Goal: Find specific page/section: Find specific page/section

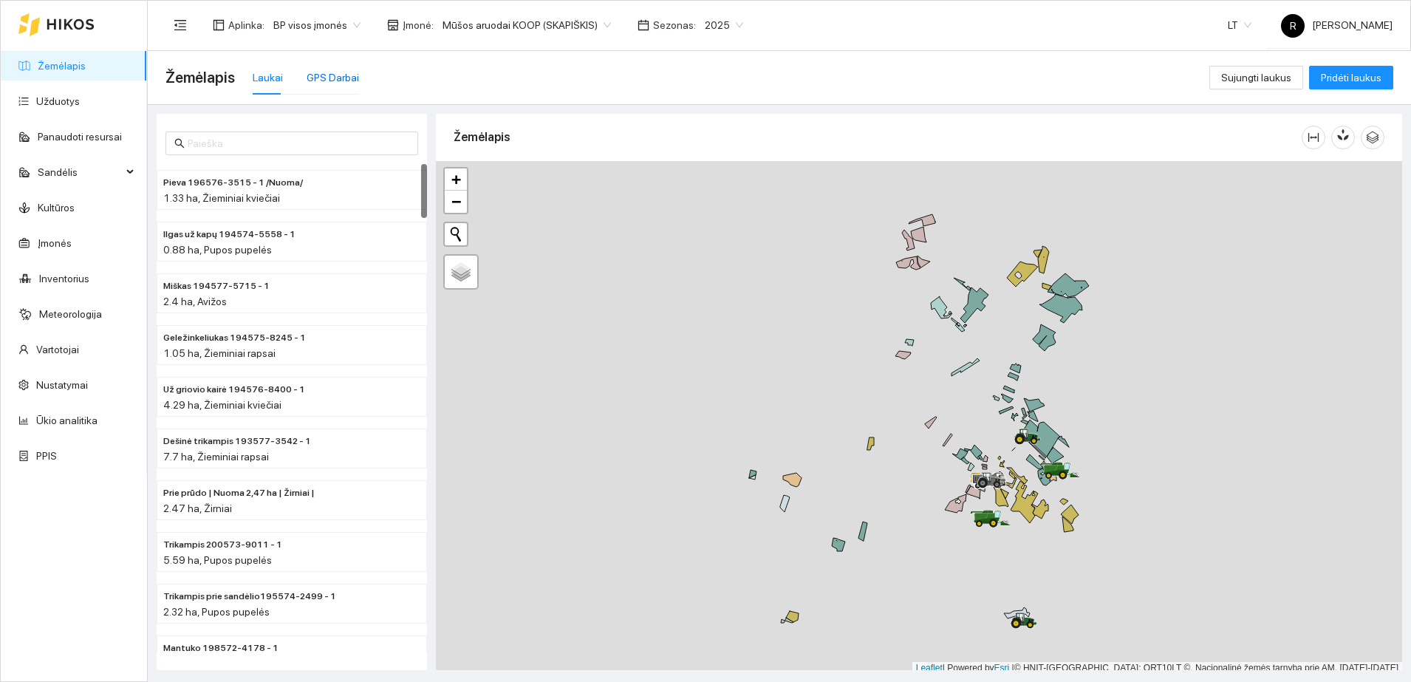
click at [325, 84] on div "GPS Darbai" at bounding box center [333, 77] width 52 height 16
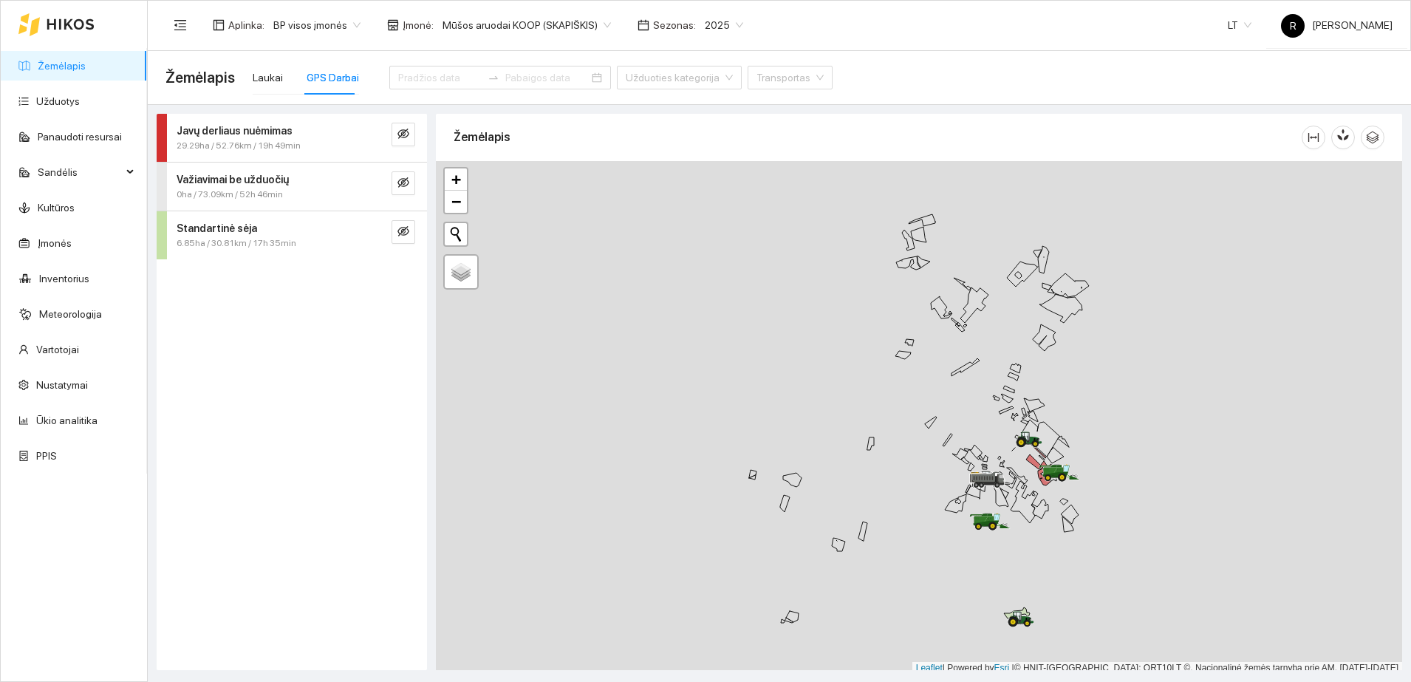
click at [222, 235] on span "Standartinė sėja" at bounding box center [217, 228] width 81 height 16
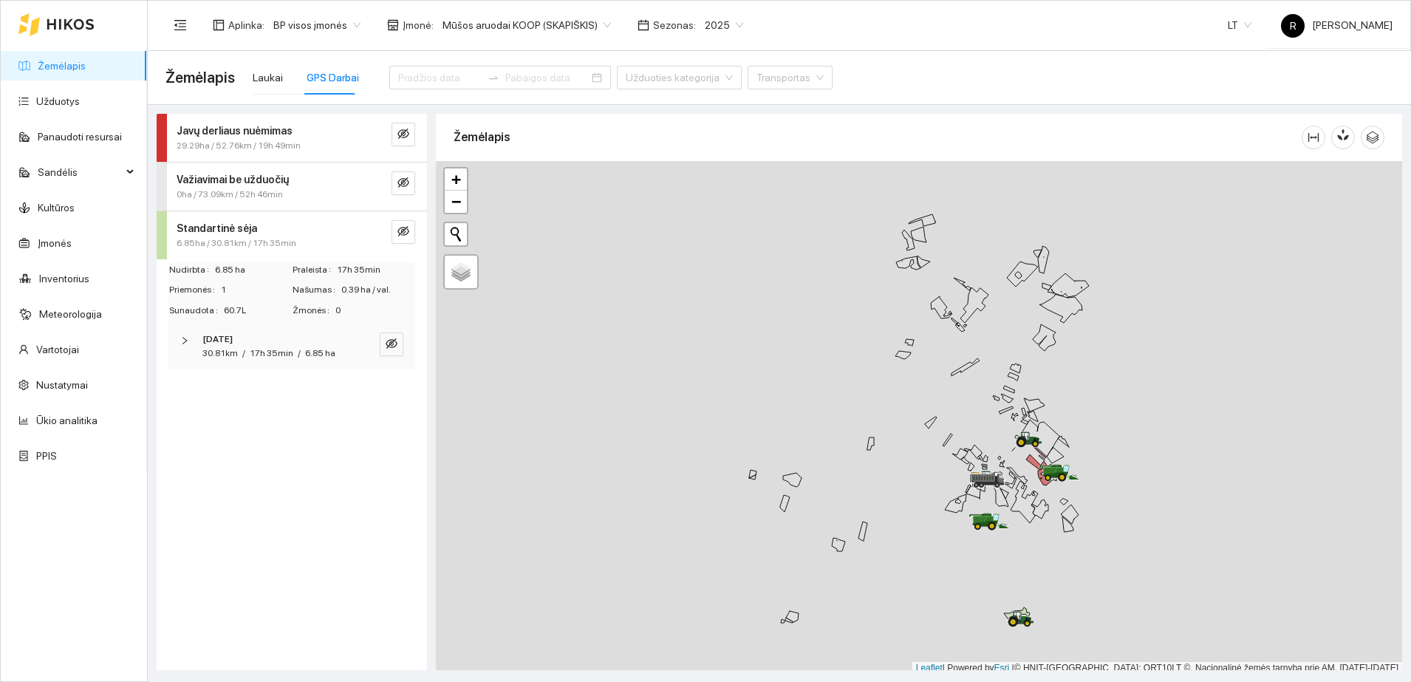
click at [183, 341] on icon "right" at bounding box center [184, 340] width 9 height 9
click at [181, 389] on div "FENDT 818 Vario Sėjamoji RABE MULTI DRIL MEL-4" at bounding box center [291, 396] width 241 height 48
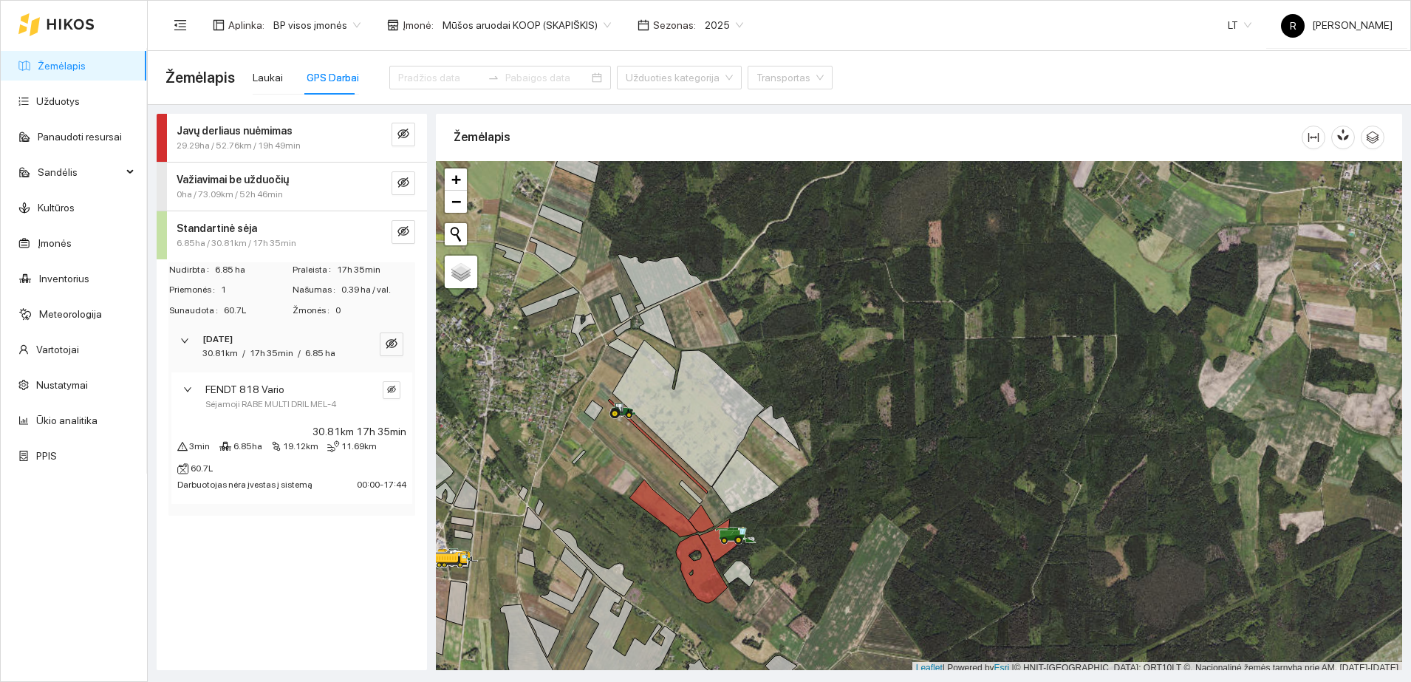
scroll to position [4, 0]
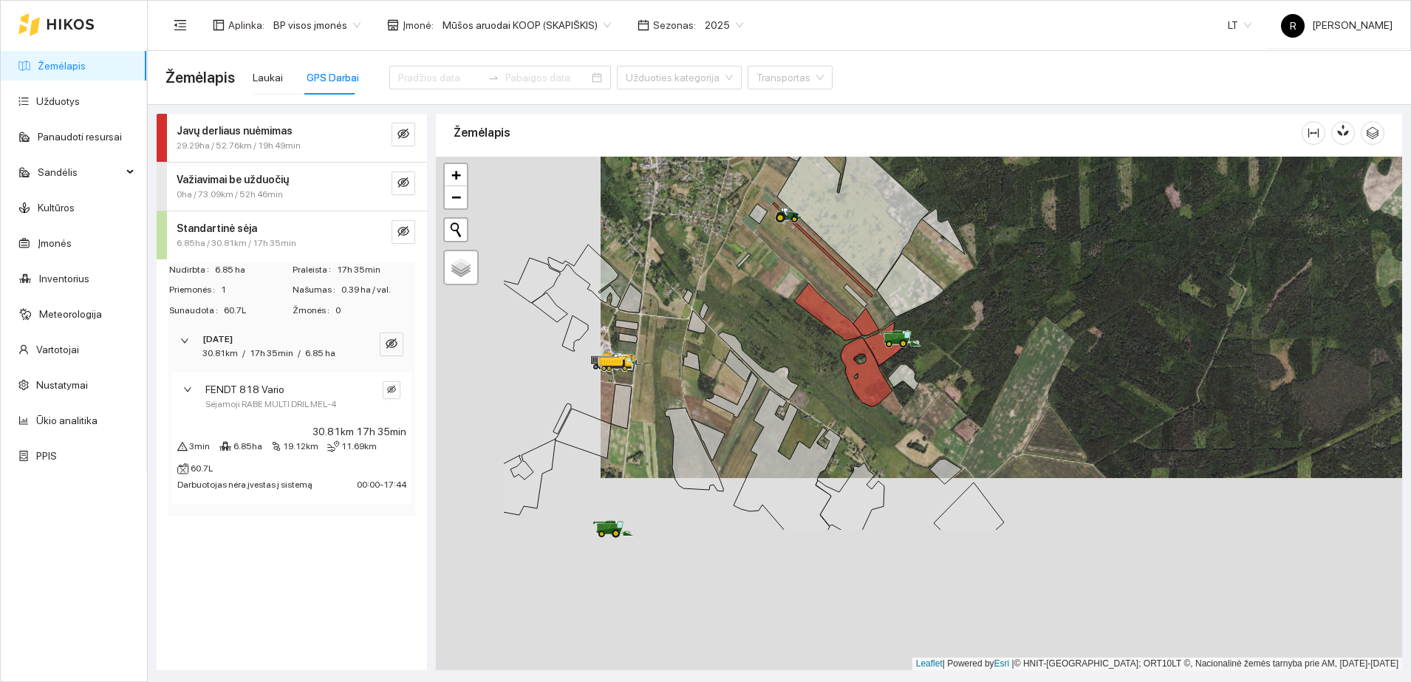
drag, startPoint x: 853, startPoint y: 465, endPoint x: 1018, endPoint y: 273, distance: 253.1
click at [1018, 273] on div at bounding box center [919, 414] width 966 height 514
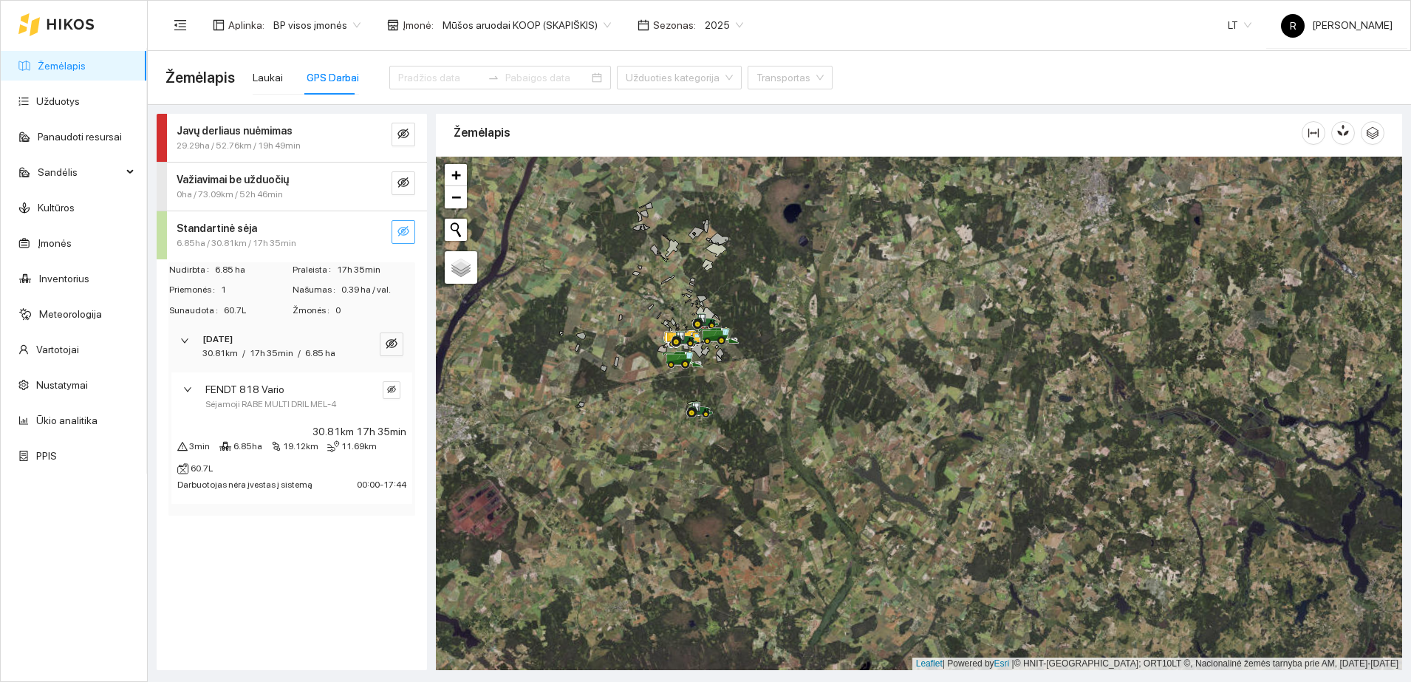
click at [409, 232] on icon "eye-invisible" at bounding box center [404, 231] width 12 height 10
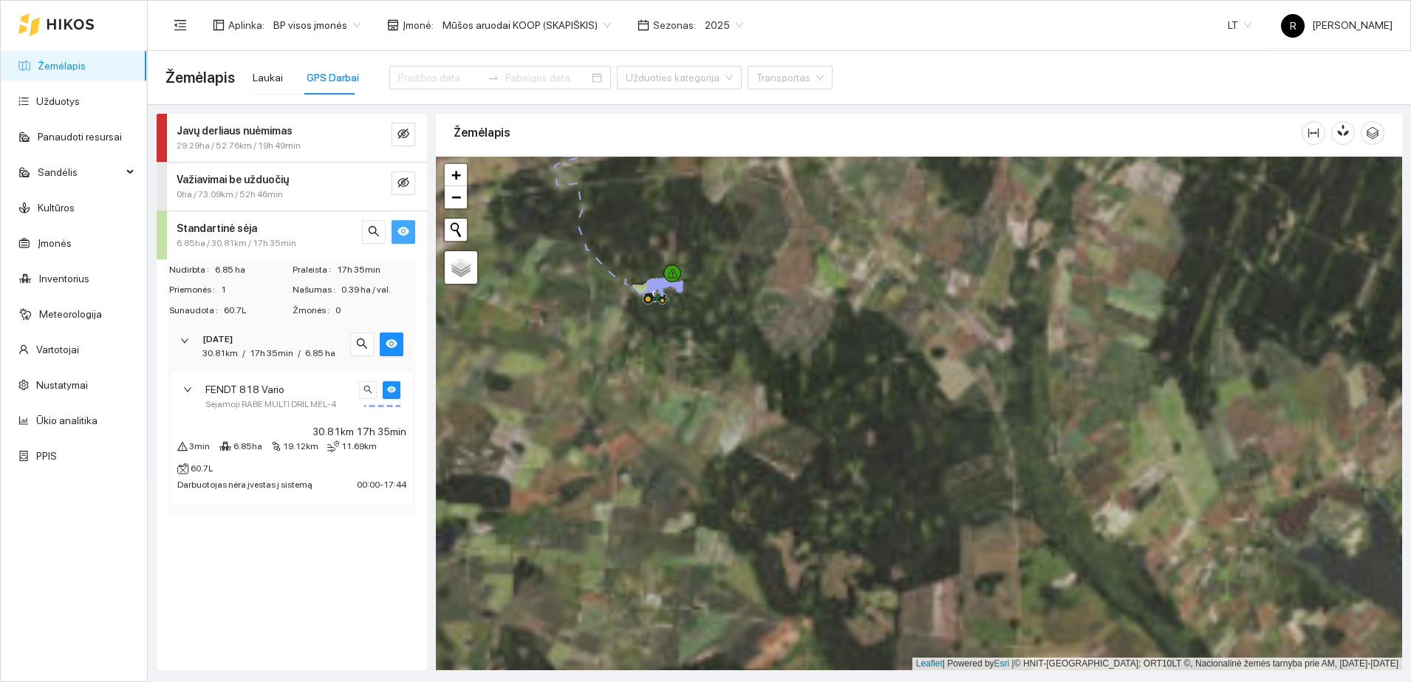
drag, startPoint x: 606, startPoint y: 315, endPoint x: 630, endPoint y: 395, distance: 83.2
click at [630, 395] on div at bounding box center [919, 414] width 966 height 514
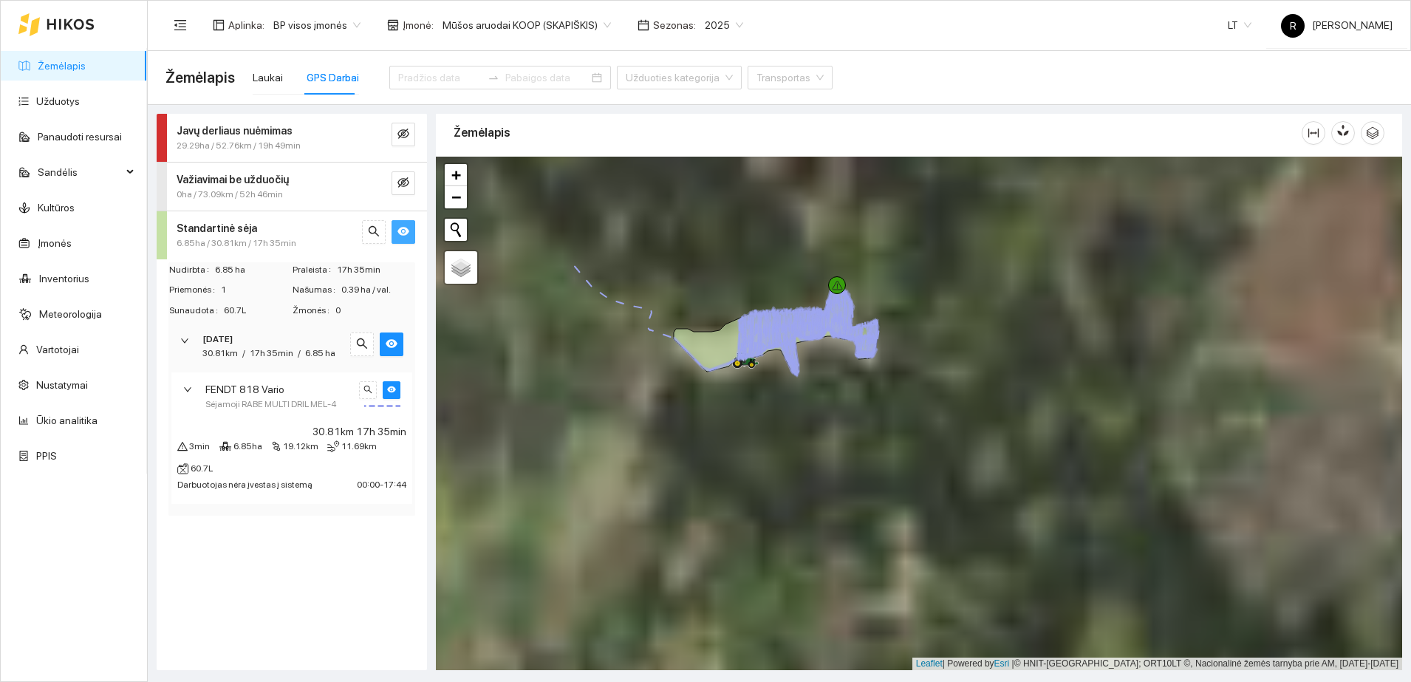
drag, startPoint x: 692, startPoint y: 279, endPoint x: 751, endPoint y: 434, distance: 165.3
click at [751, 434] on div at bounding box center [919, 414] width 966 height 514
